Goal: Information Seeking & Learning: Check status

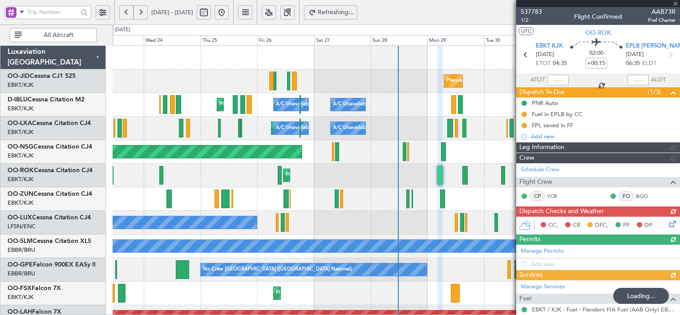
type input "6"
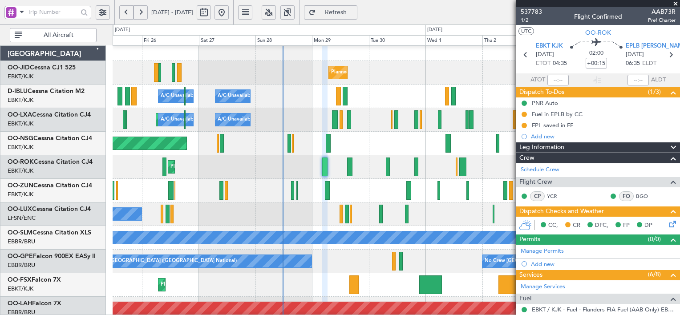
click at [211, 189] on div at bounding box center [396, 191] width 567 height 24
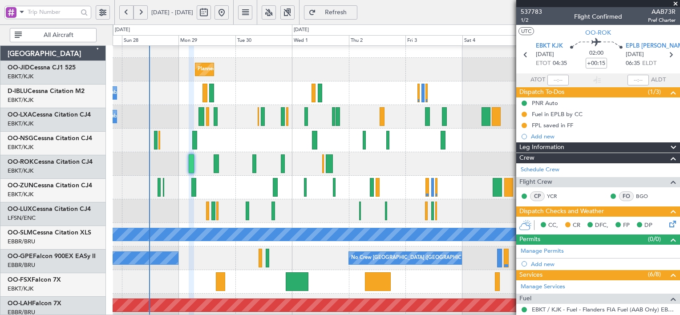
scroll to position [12, 0]
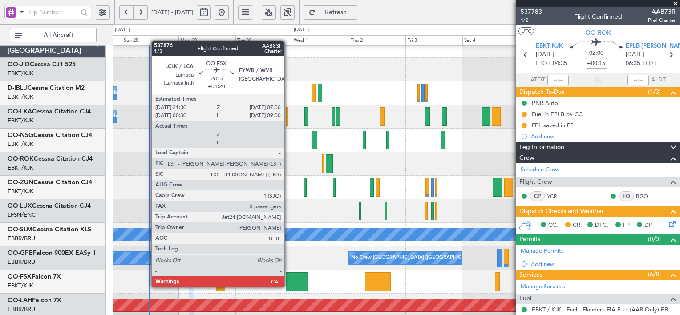
click at [288, 286] on div at bounding box center [297, 281] width 23 height 19
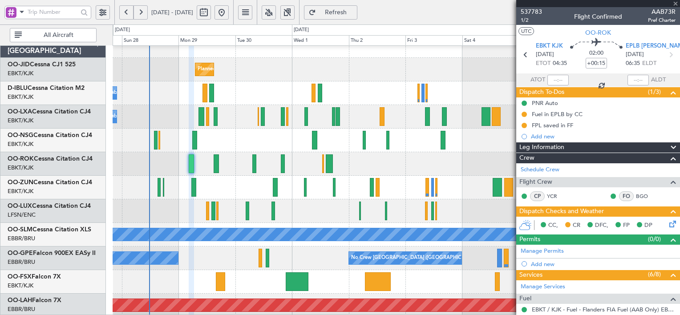
type input "+01:20"
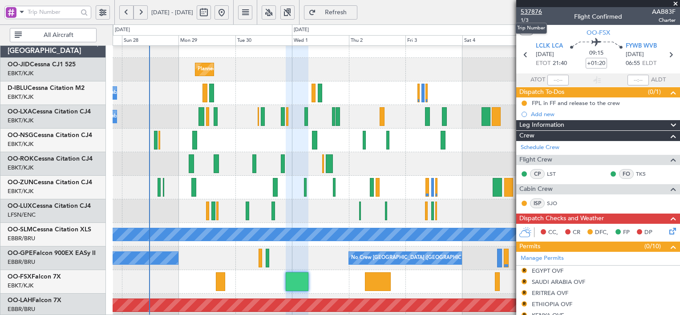
click at [535, 10] on span "537876" at bounding box center [530, 11] width 21 height 9
click at [354, 12] on span "Refresh" at bounding box center [336, 12] width 36 height 6
click at [676, 3] on span at bounding box center [675, 4] width 9 height 8
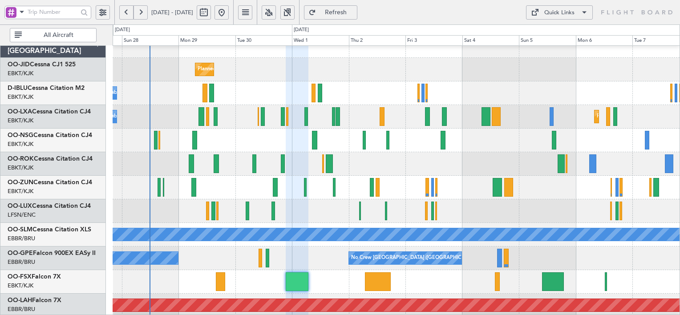
type input "0"
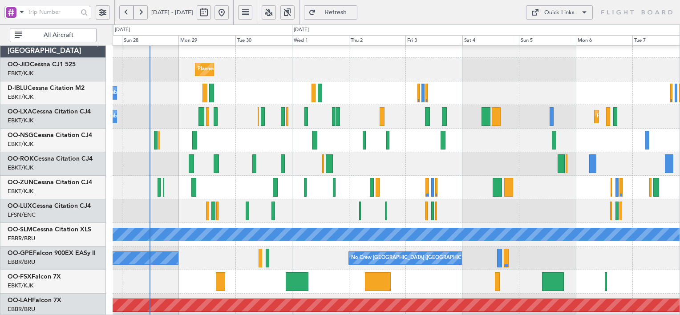
click at [582, 14] on span at bounding box center [584, 12] width 11 height 11
click at [559, 31] on button "Trip Builder" at bounding box center [559, 33] width 67 height 21
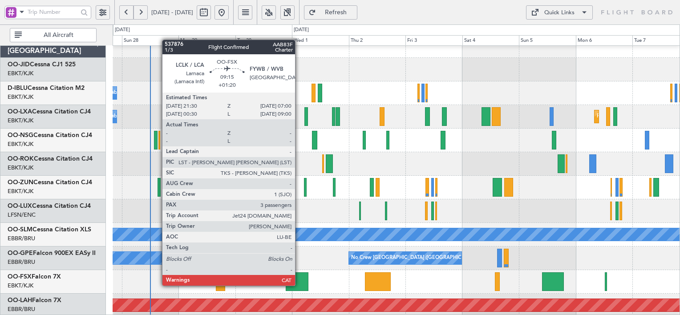
click at [299, 285] on div at bounding box center [297, 281] width 23 height 19
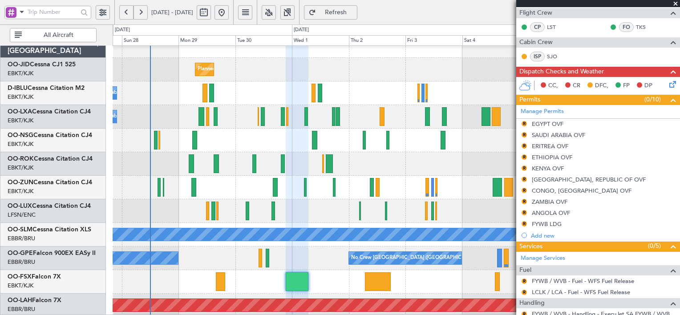
scroll to position [0, 0]
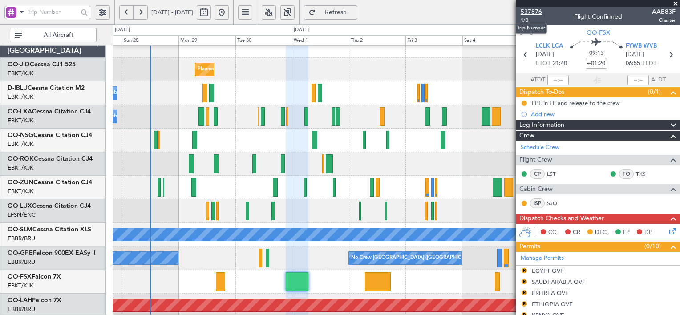
click at [530, 14] on span "537876" at bounding box center [530, 11] width 21 height 9
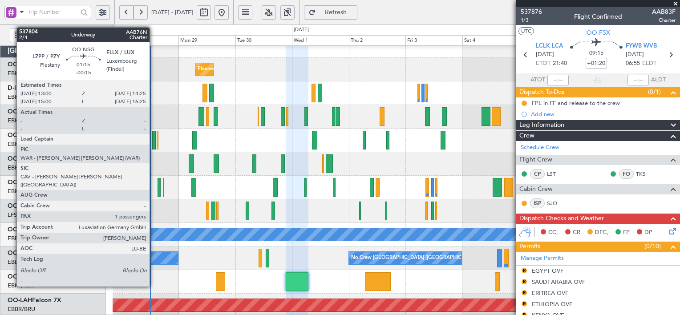
click at [153, 138] on div at bounding box center [154, 140] width 4 height 19
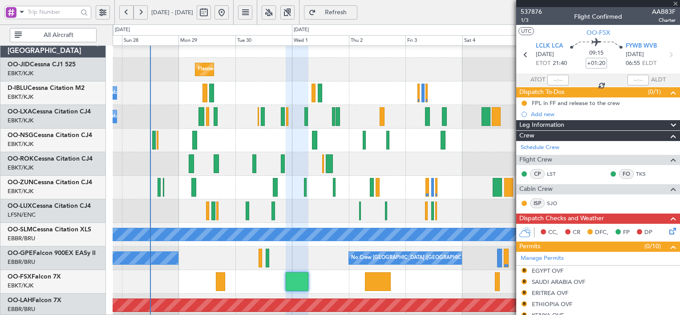
type input "-00:15"
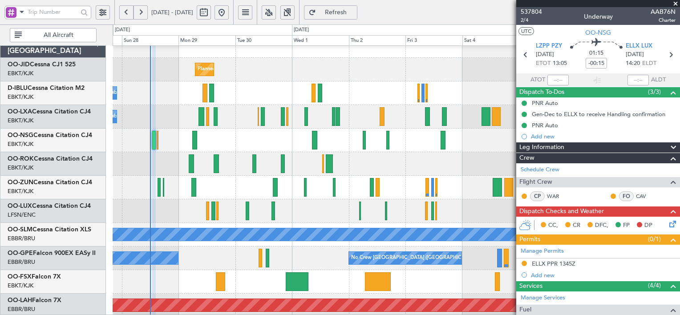
click at [676, 2] on span at bounding box center [675, 4] width 9 height 8
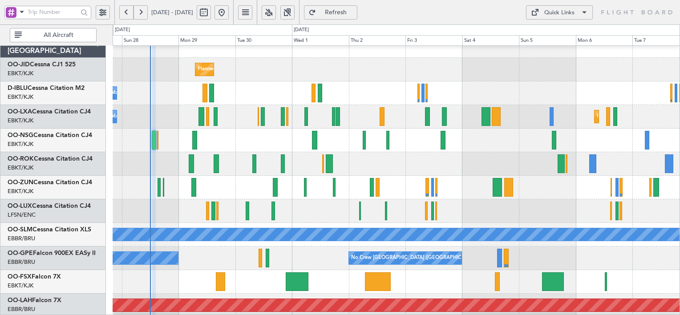
type input "0"
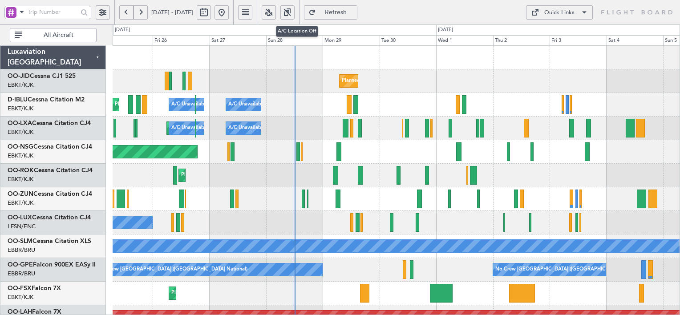
click at [276, 14] on button at bounding box center [269, 12] width 14 height 14
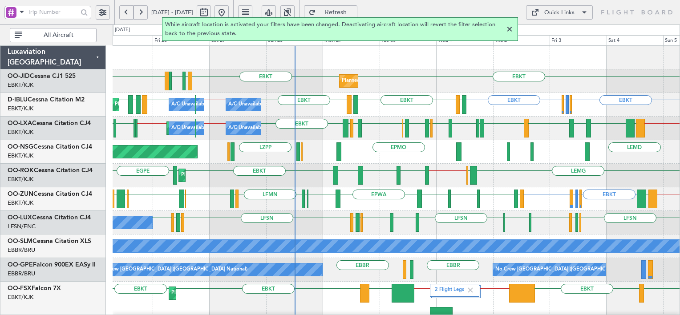
click at [505, 28] on div at bounding box center [509, 29] width 11 height 11
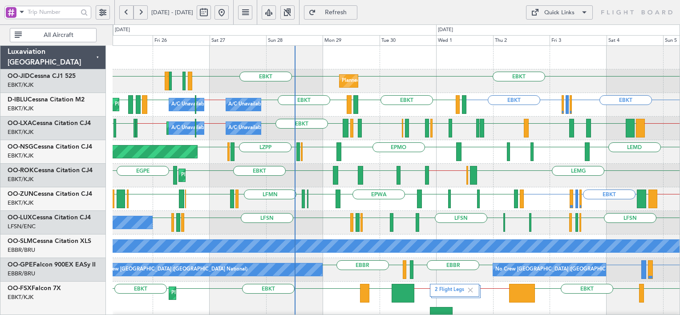
click at [571, 15] on div "Quick Links" at bounding box center [559, 12] width 30 height 9
click at [555, 28] on button "Trip Builder" at bounding box center [559, 33] width 67 height 21
click at [350, 14] on span "Refresh" at bounding box center [336, 12] width 36 height 6
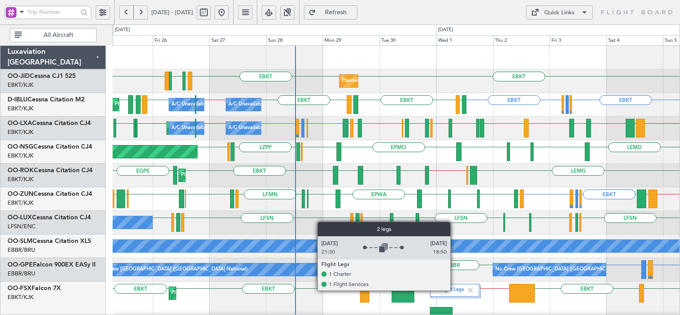
click at [454, 290] on label "2 Flight Legs" at bounding box center [451, 290] width 32 height 8
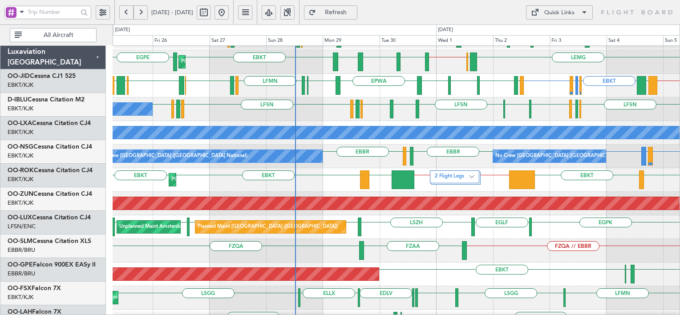
scroll to position [113, 0]
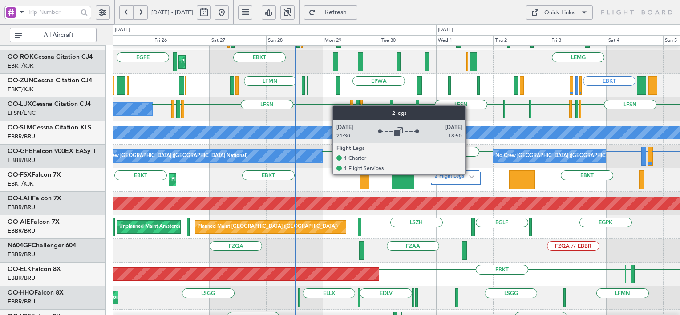
click at [469, 174] on div "2 Flight Legs" at bounding box center [454, 176] width 49 height 13
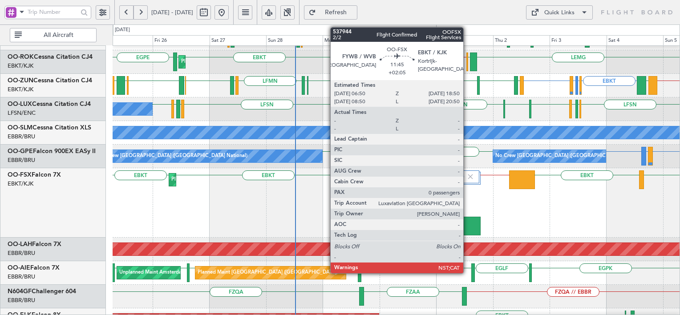
click at [467, 223] on div at bounding box center [466, 226] width 28 height 19
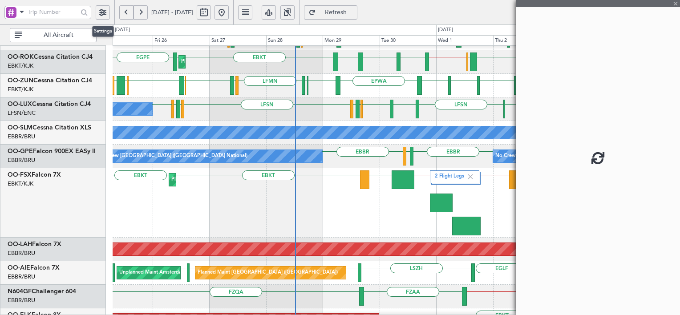
click at [99, 13] on button at bounding box center [103, 12] width 14 height 14
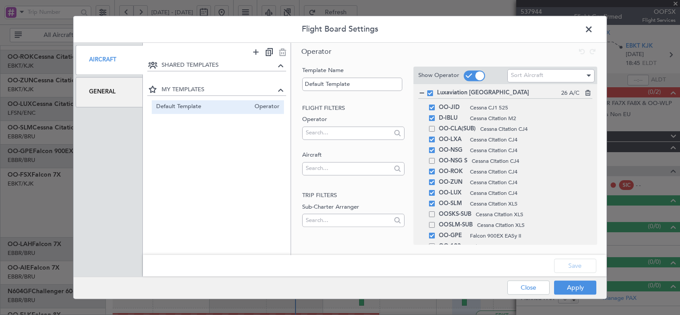
click at [103, 91] on div "General" at bounding box center [109, 92] width 67 height 30
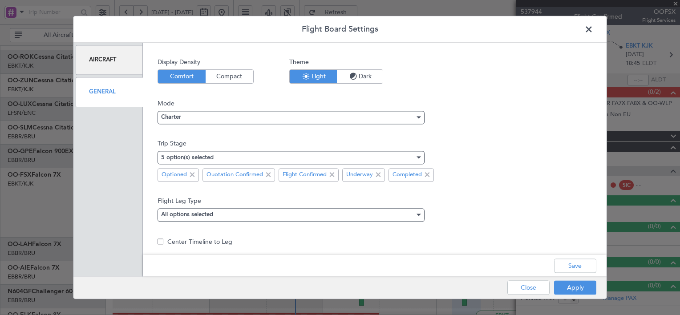
scroll to position [57, 0]
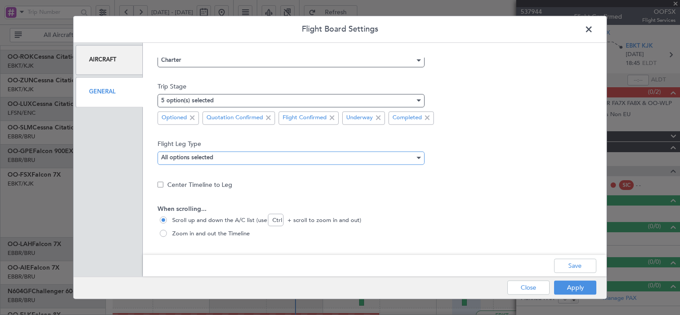
click at [342, 157] on div "All options selected" at bounding box center [288, 157] width 254 height 13
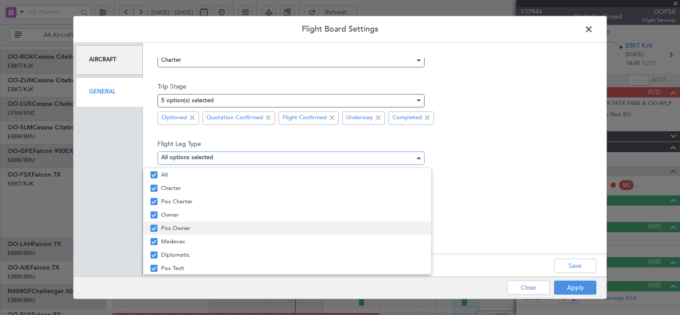
scroll to position [134, 0]
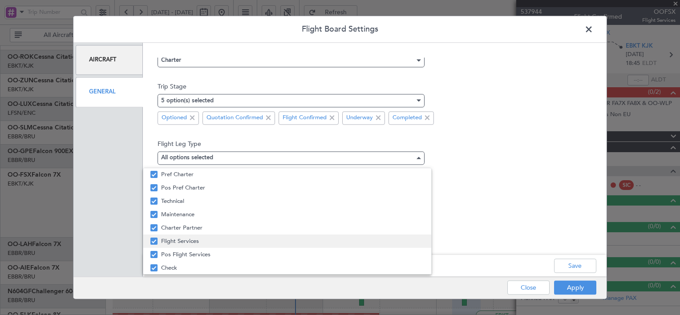
click at [151, 238] on mat-pseudo-checkbox at bounding box center [153, 240] width 7 height 7
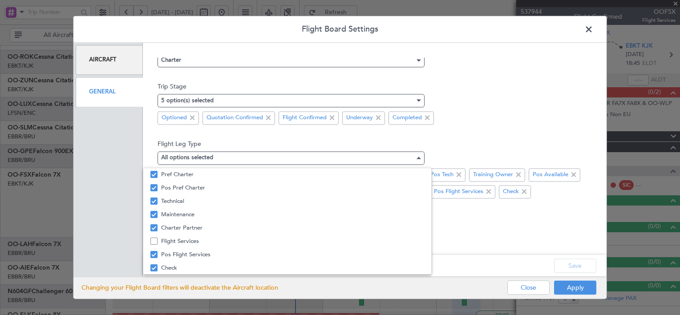
click at [487, 238] on div at bounding box center [340, 157] width 680 height 315
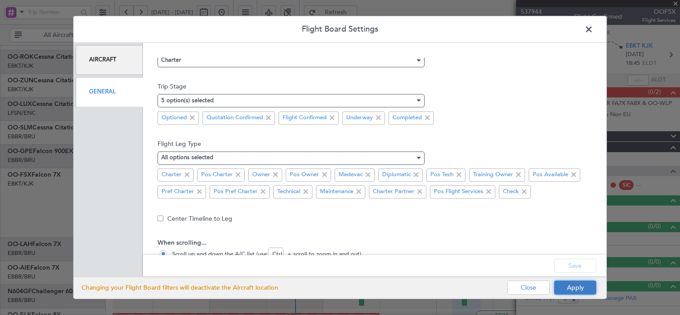
click at [572, 289] on button "Apply" at bounding box center [575, 288] width 42 height 14
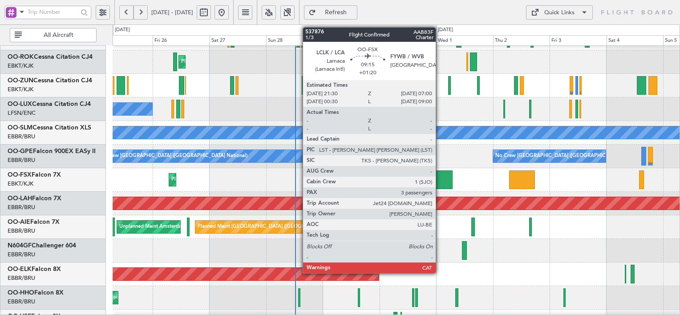
click at [439, 176] on div at bounding box center [441, 179] width 23 height 19
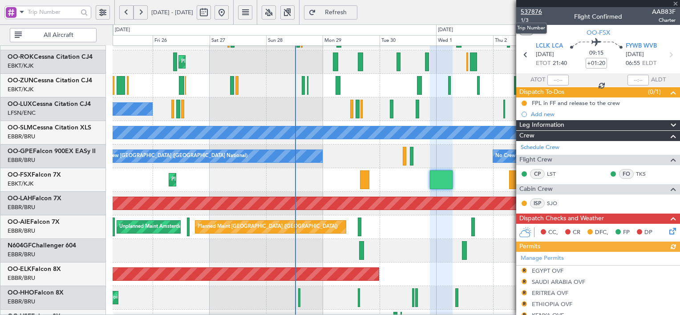
click at [532, 8] on span "537876" at bounding box center [530, 11] width 21 height 9
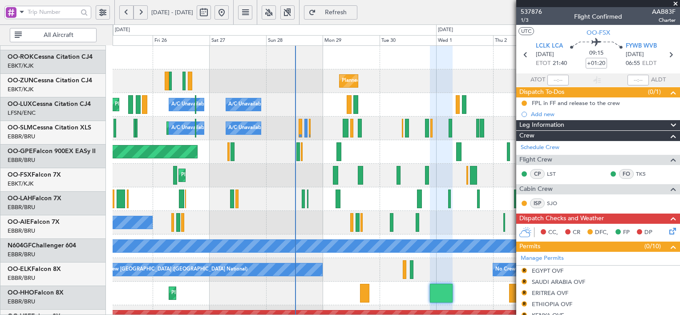
scroll to position [0, 0]
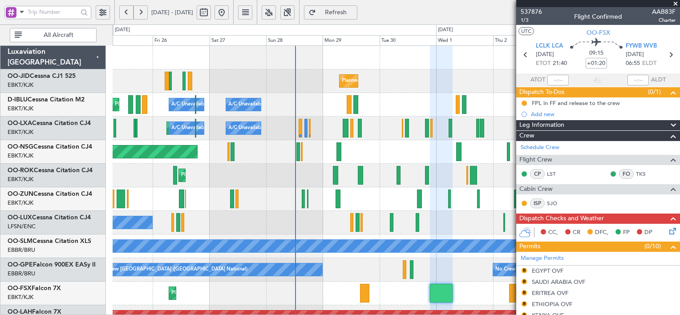
click at [354, 14] on span "Refresh" at bounding box center [336, 12] width 36 height 6
click at [382, 152] on div "Planned Maint [GEOGRAPHIC_DATA] ([GEOGRAPHIC_DATA])" at bounding box center [396, 152] width 567 height 24
click at [527, 8] on span "537876" at bounding box center [530, 11] width 21 height 9
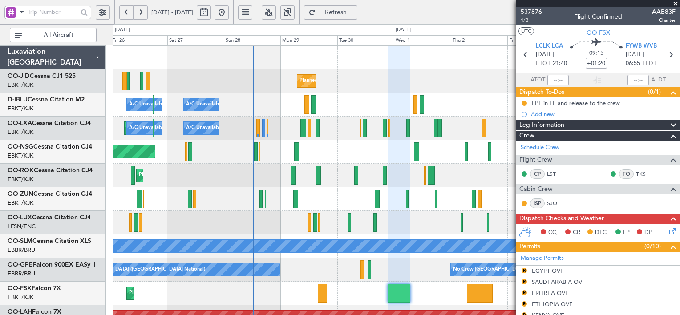
click at [350, 155] on div "Planned Maint [GEOGRAPHIC_DATA] ([GEOGRAPHIC_DATA])" at bounding box center [396, 152] width 567 height 24
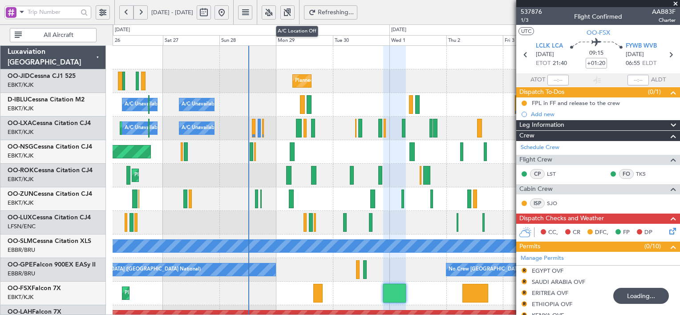
click at [276, 12] on button at bounding box center [269, 12] width 14 height 14
